Goal: Task Accomplishment & Management: Use online tool/utility

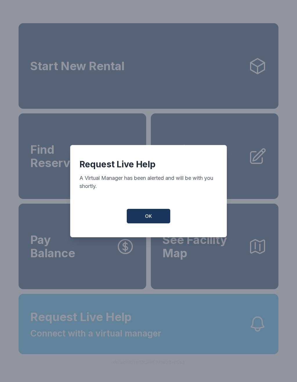
click at [156, 217] on button "OK" at bounding box center [149, 216] width 44 height 15
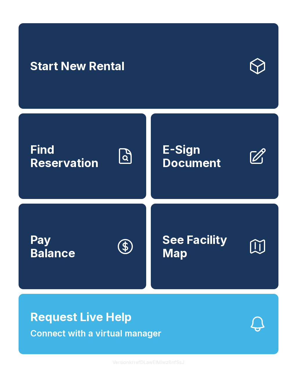
click at [224, 183] on link "E-Sign Document" at bounding box center [215, 156] width 128 height 86
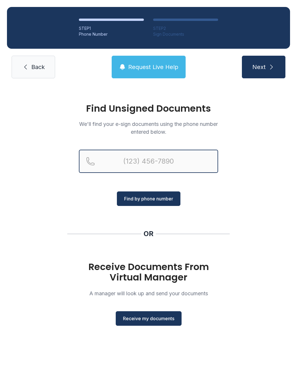
click at [165, 163] on input "Reservation phone number" at bounding box center [148, 161] width 139 height 23
type input "[PHONE_NUMBER]"
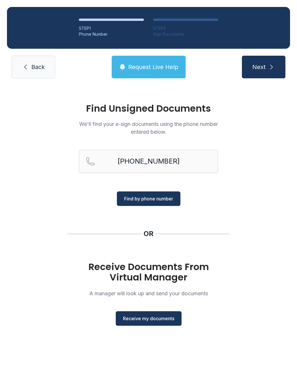
click at [168, 198] on span "Find by phone number" at bounding box center [148, 198] width 49 height 7
click at [169, 203] on button "Find by phone number" at bounding box center [149, 199] width 64 height 15
click at [159, 196] on span "Find by phone number" at bounding box center [148, 198] width 49 height 7
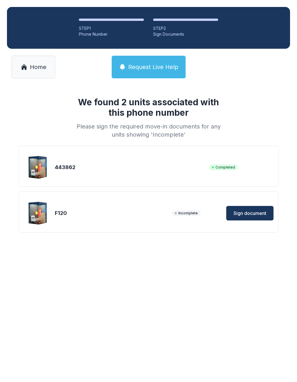
click at [241, 215] on span "Sign document" at bounding box center [250, 213] width 33 height 7
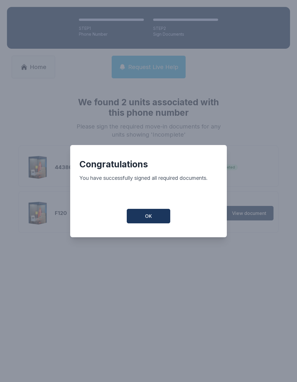
click at [159, 221] on button "OK" at bounding box center [149, 216] width 44 height 15
